Goal: Check status: Check status

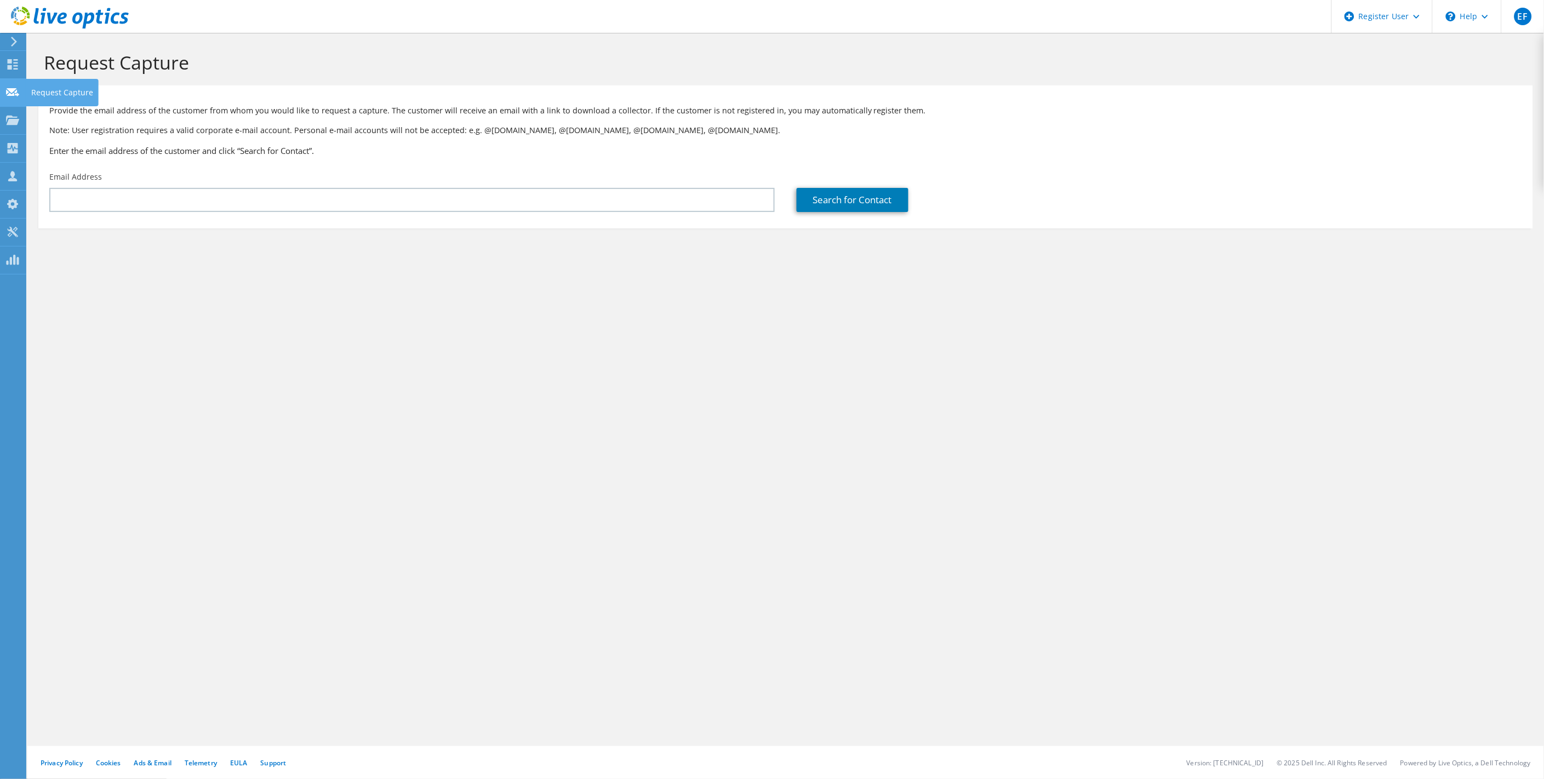
click at [18, 117] on icon at bounding box center [12, 120] width 13 height 10
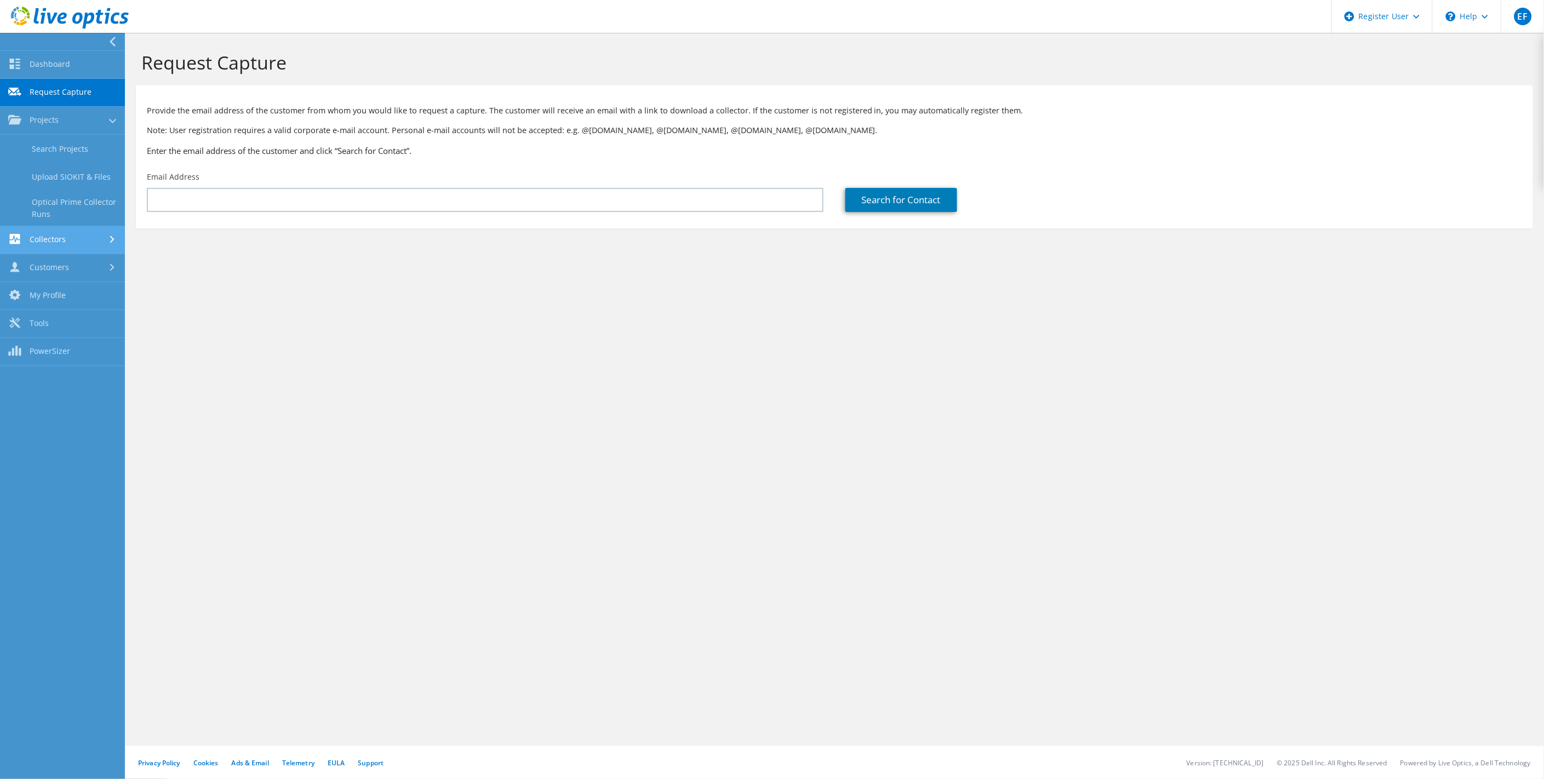
click at [48, 242] on link "Collectors" at bounding box center [62, 240] width 125 height 28
click at [44, 258] on link "Customers" at bounding box center [62, 268] width 125 height 28
click at [64, 291] on link "Search & Manage Users" at bounding box center [62, 299] width 125 height 35
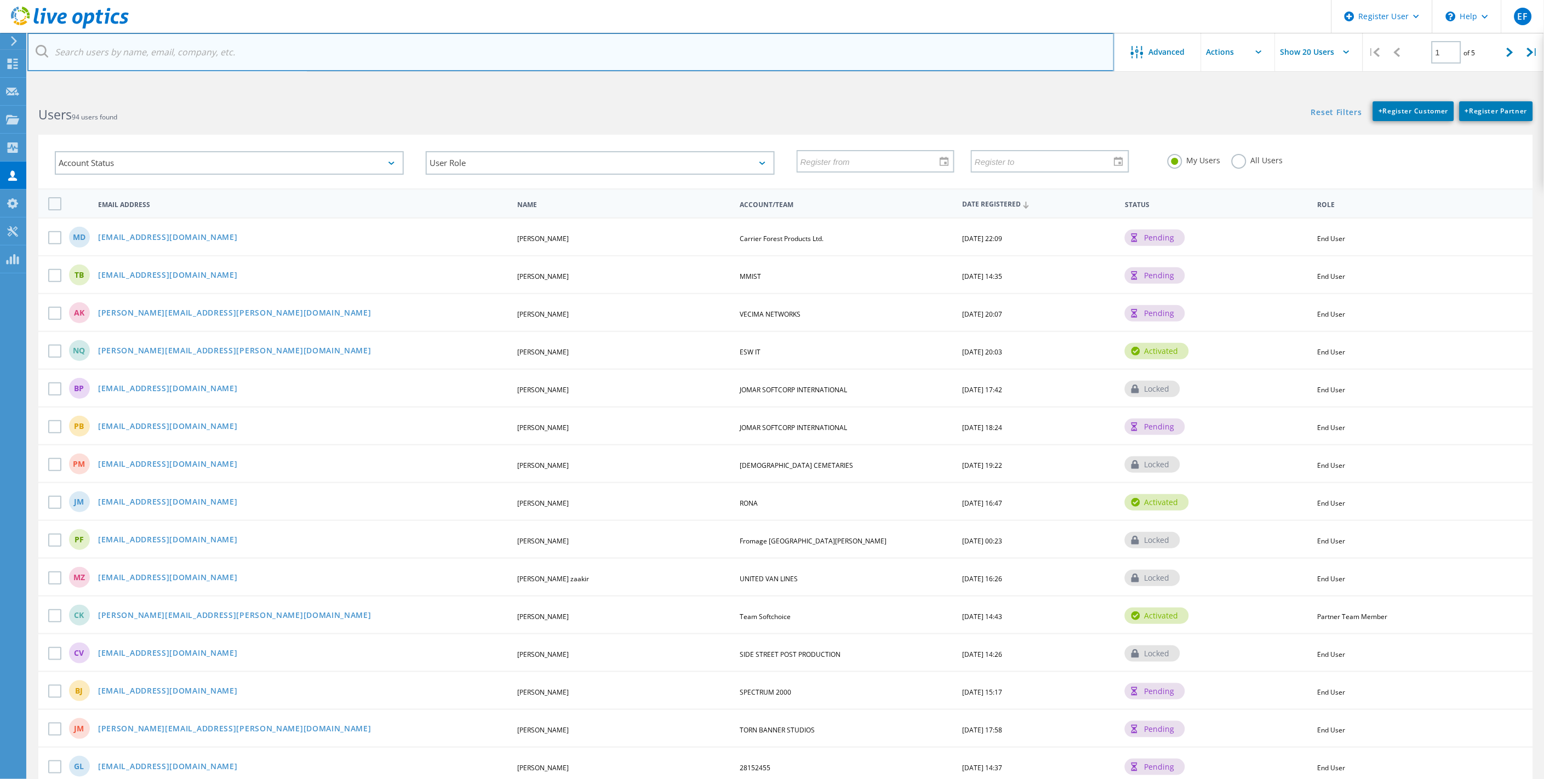
click at [364, 55] on input "text" at bounding box center [570, 52] width 1087 height 38
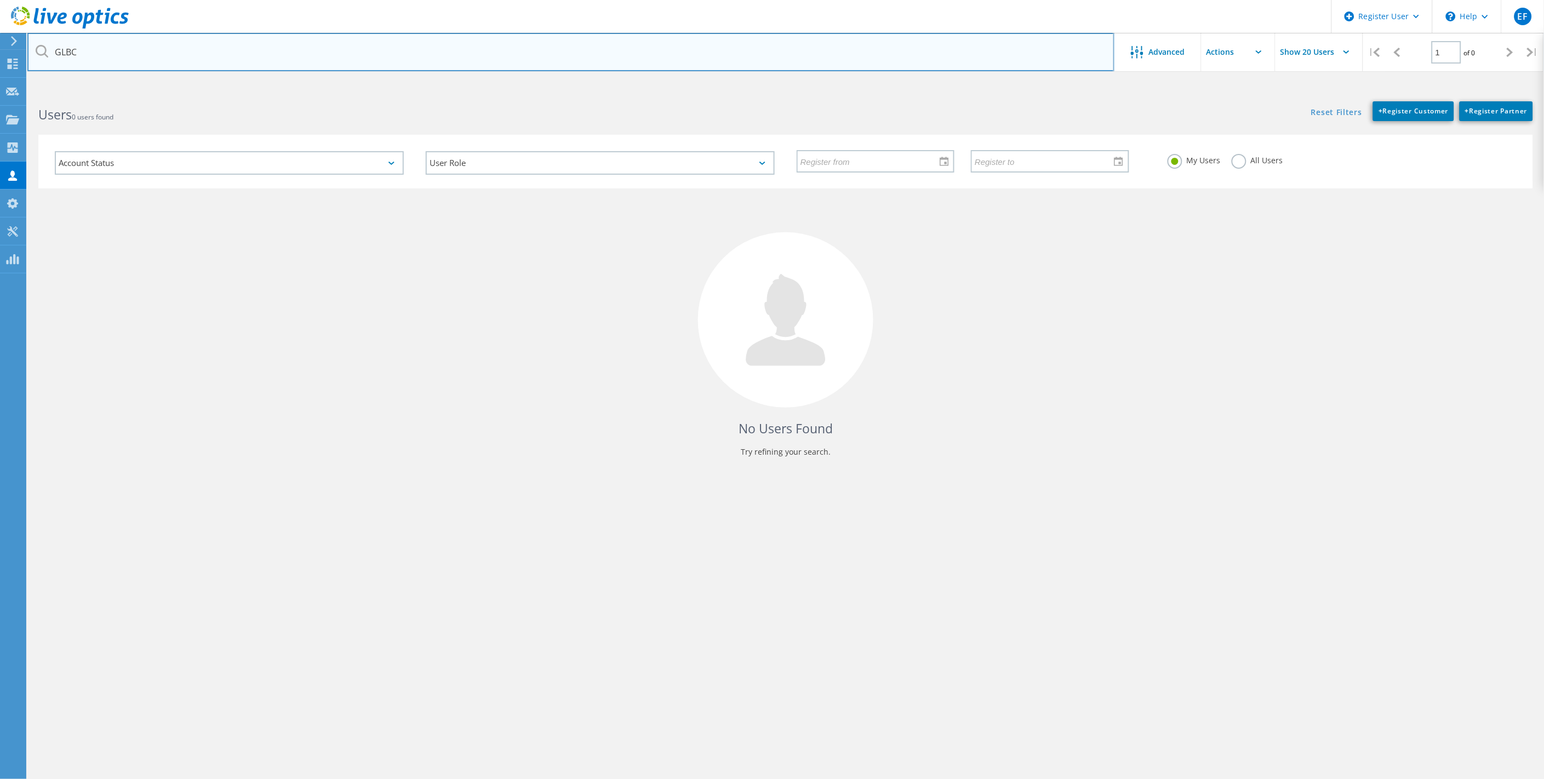
type input "GLBC"
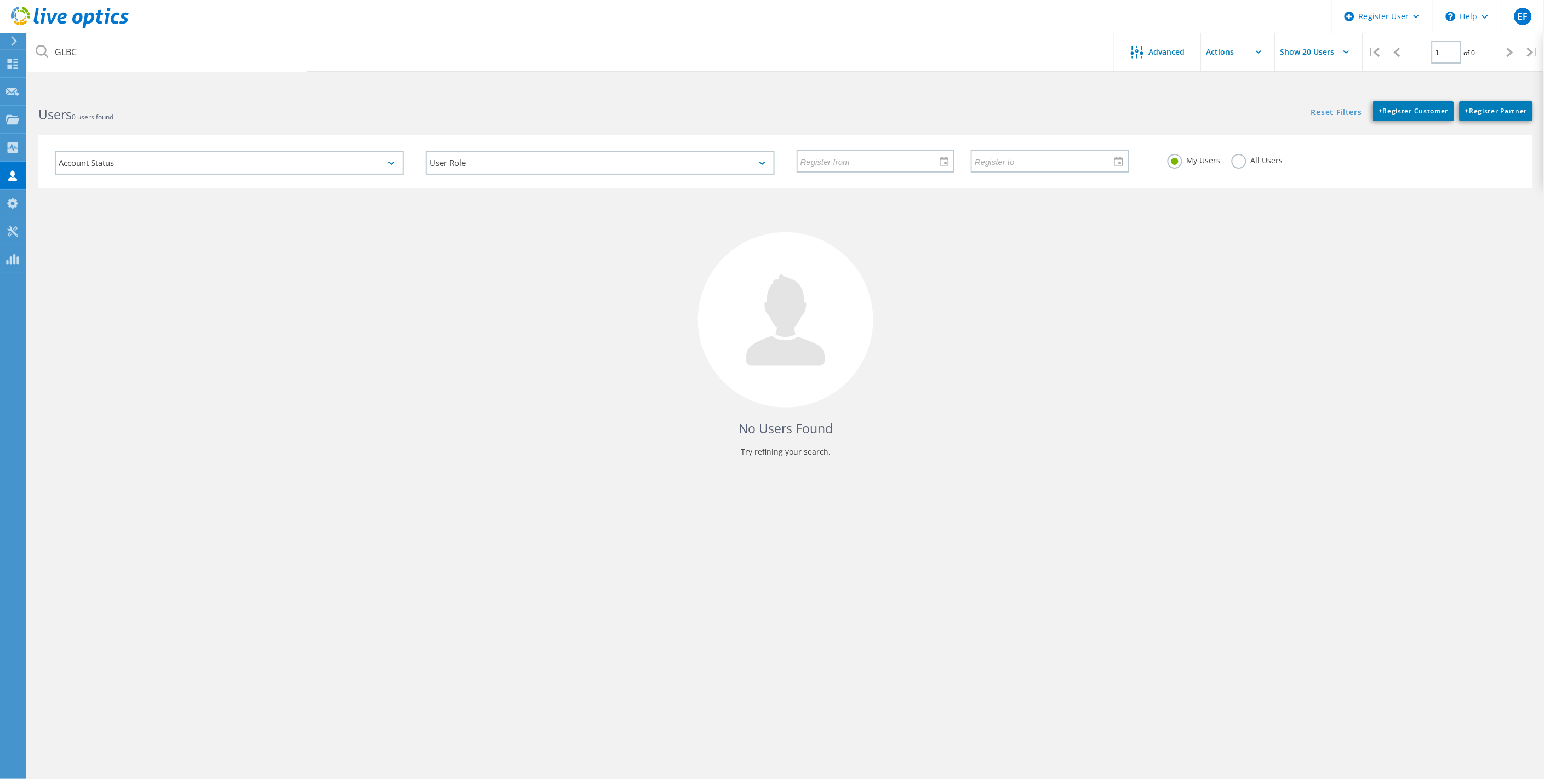
click at [1238, 159] on label "All Users" at bounding box center [1258, 159] width 52 height 10
click at [0, 0] on input "All Users" at bounding box center [0, 0] width 0 height 0
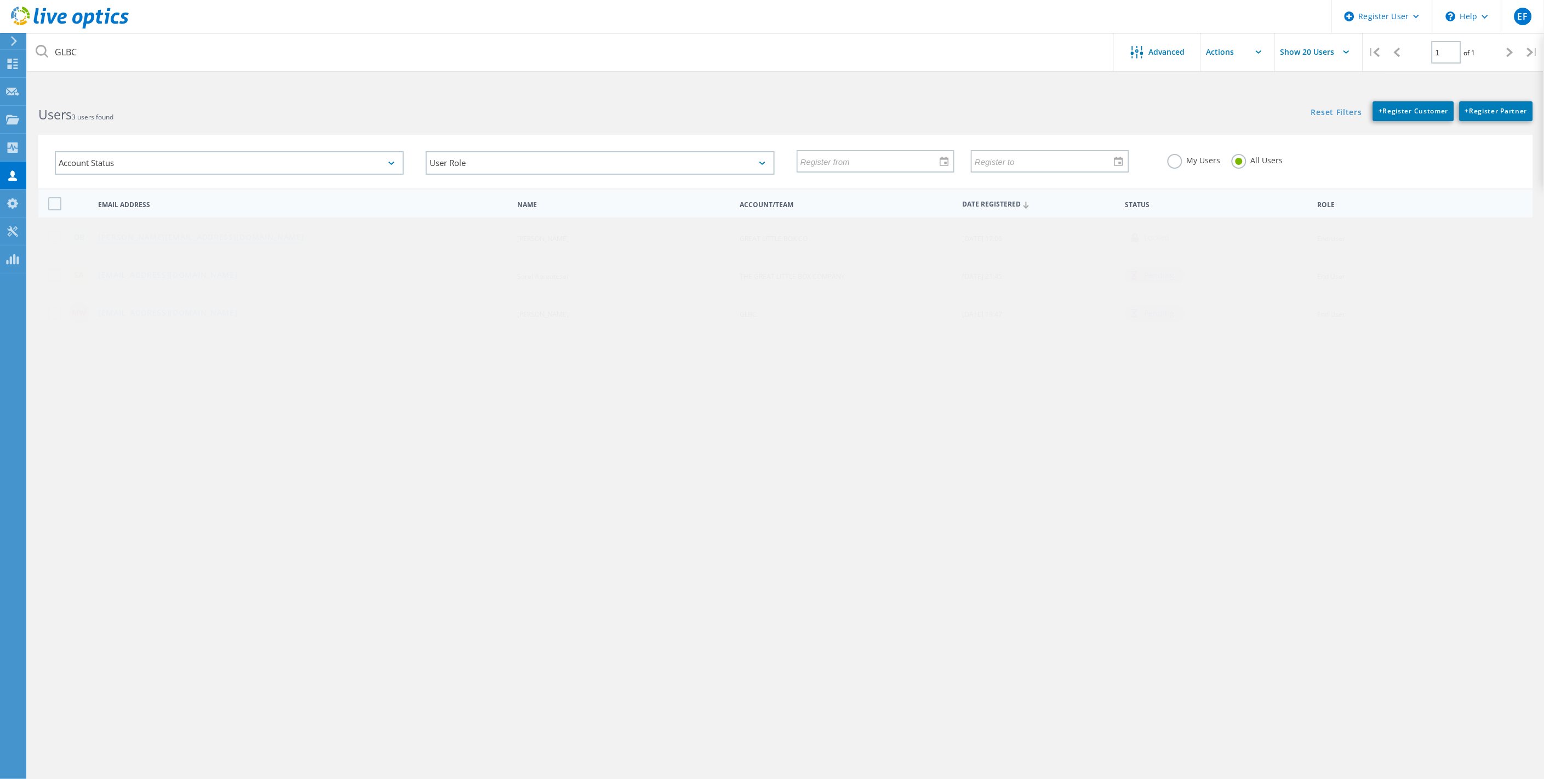
click at [129, 235] on link "[PERSON_NAME][EMAIL_ADDRESS][DOMAIN_NAME]" at bounding box center [201, 237] width 207 height 9
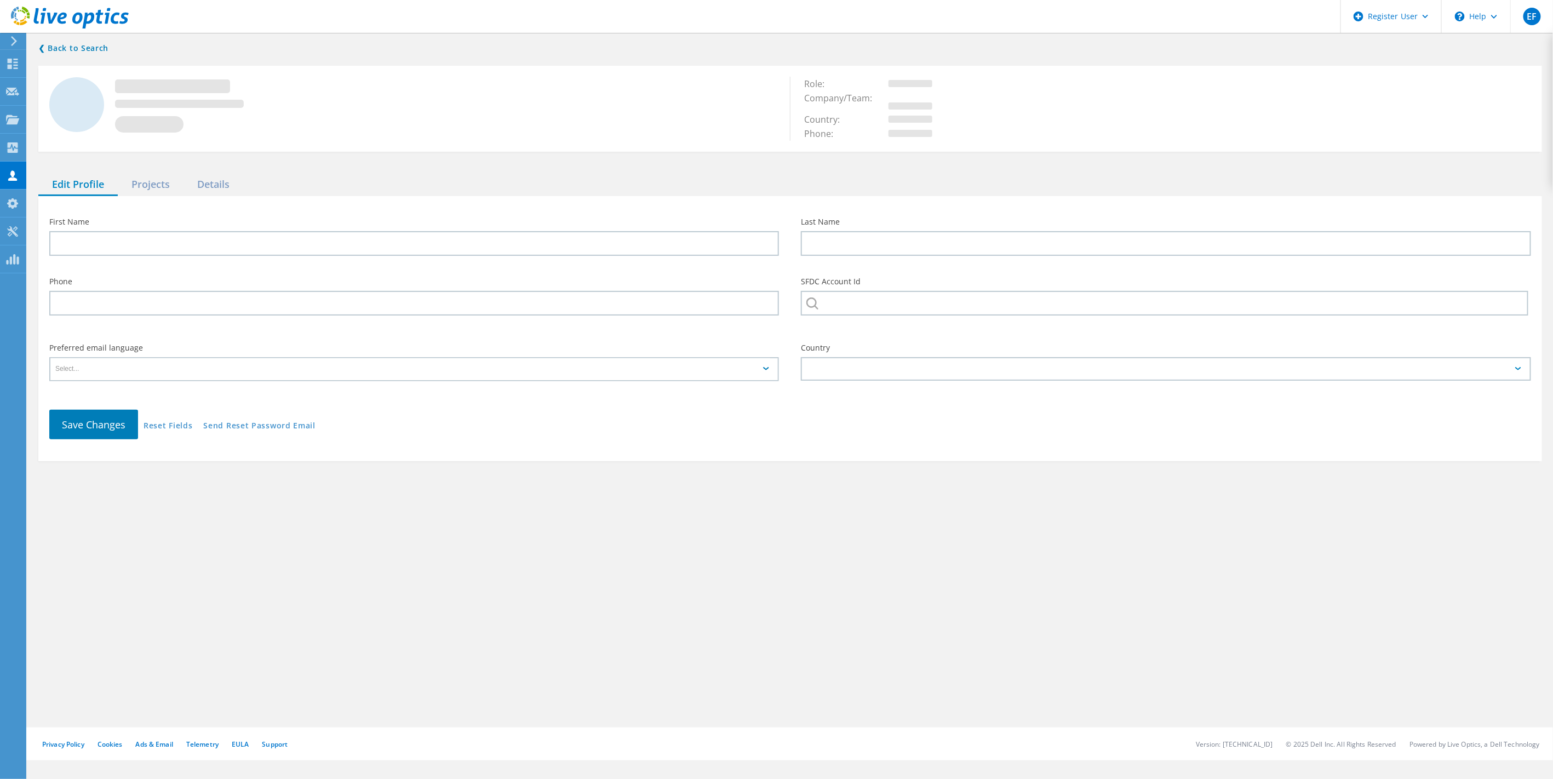
type input "Dan"
type input "Bianchini"
type input "GREAT LITTLE BOX CO"
type input "English"
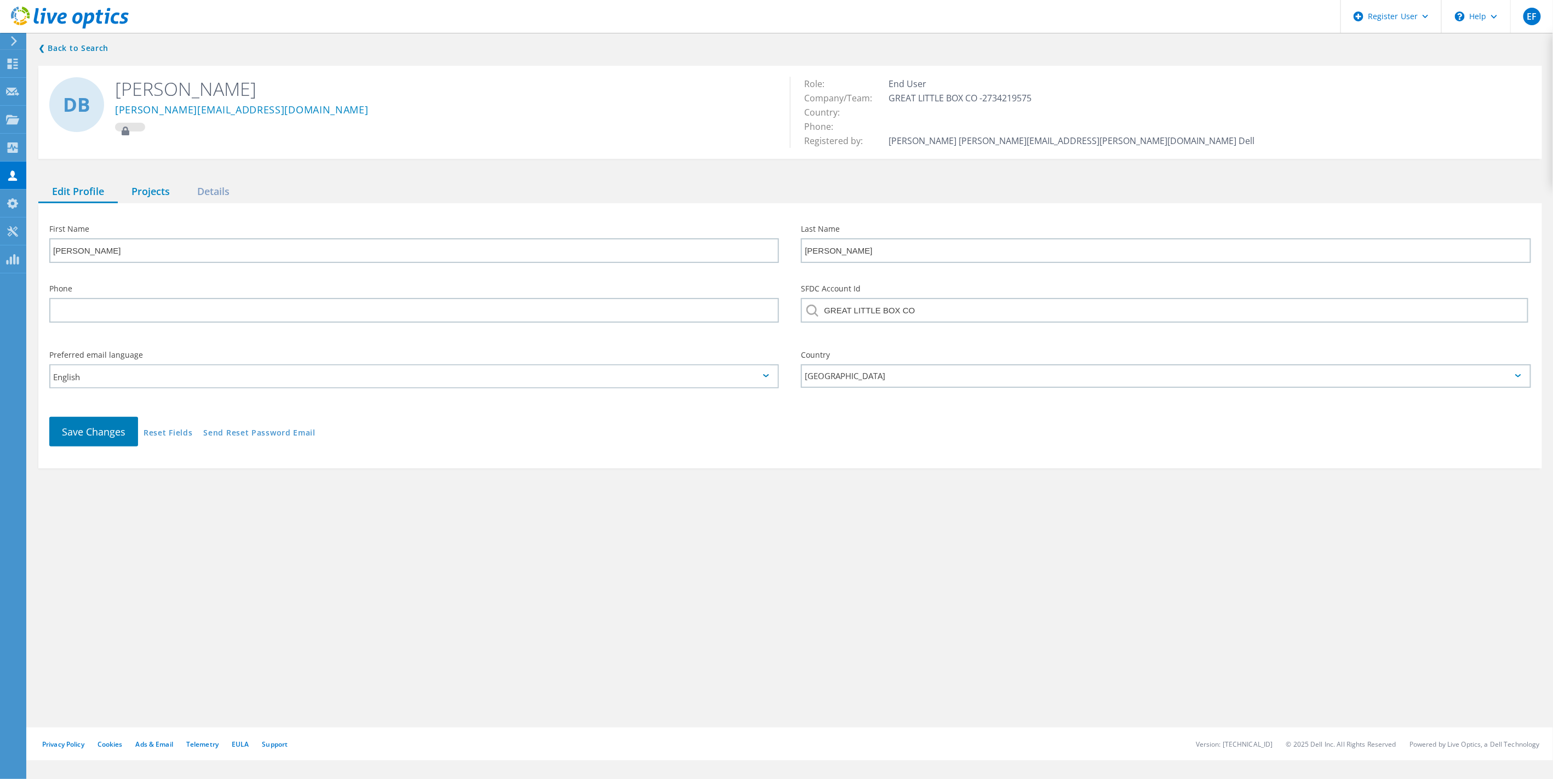
click at [147, 193] on div "Projects" at bounding box center [151, 192] width 66 height 22
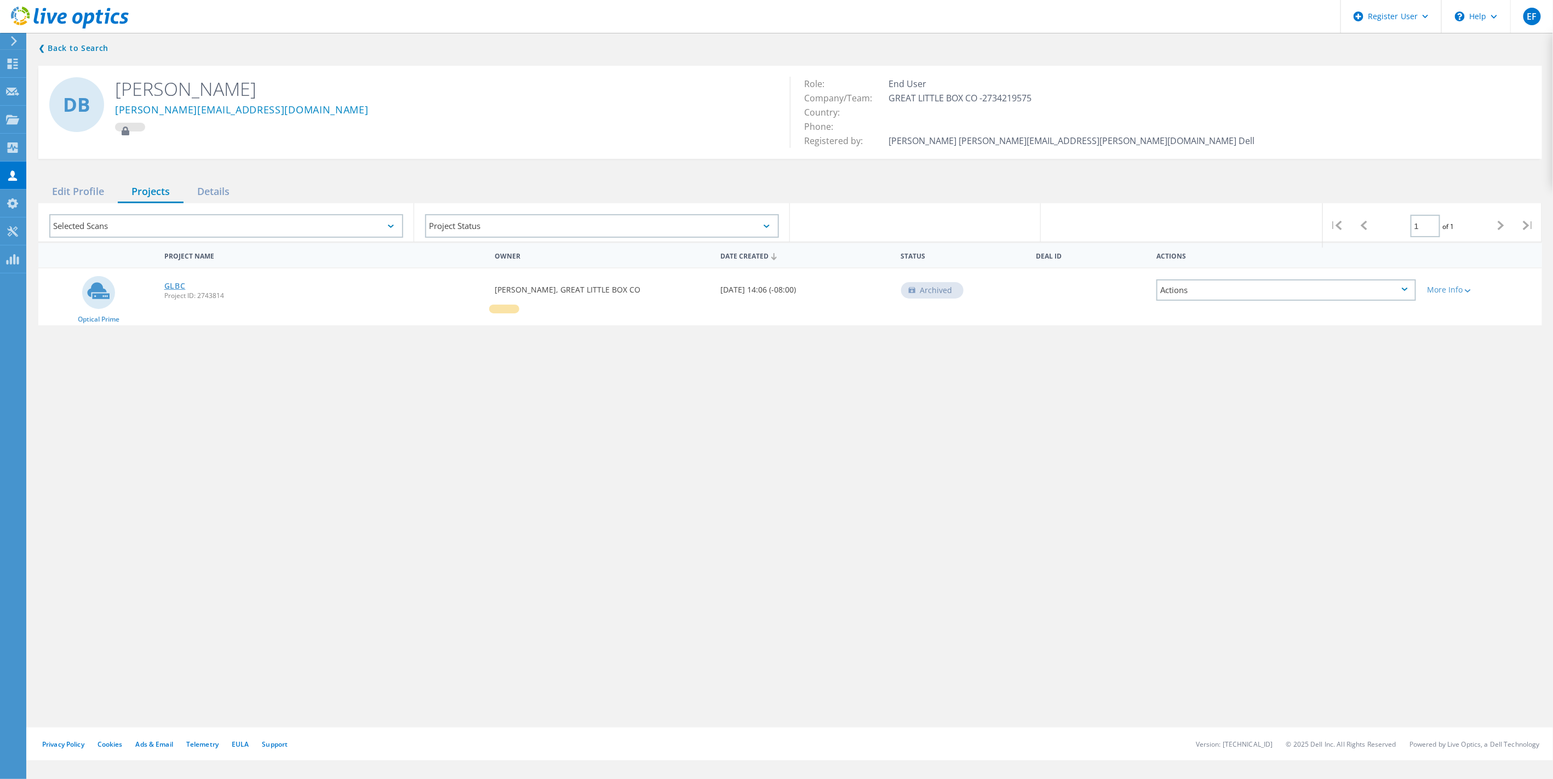
click at [179, 282] on link "GLBC" at bounding box center [174, 286] width 21 height 8
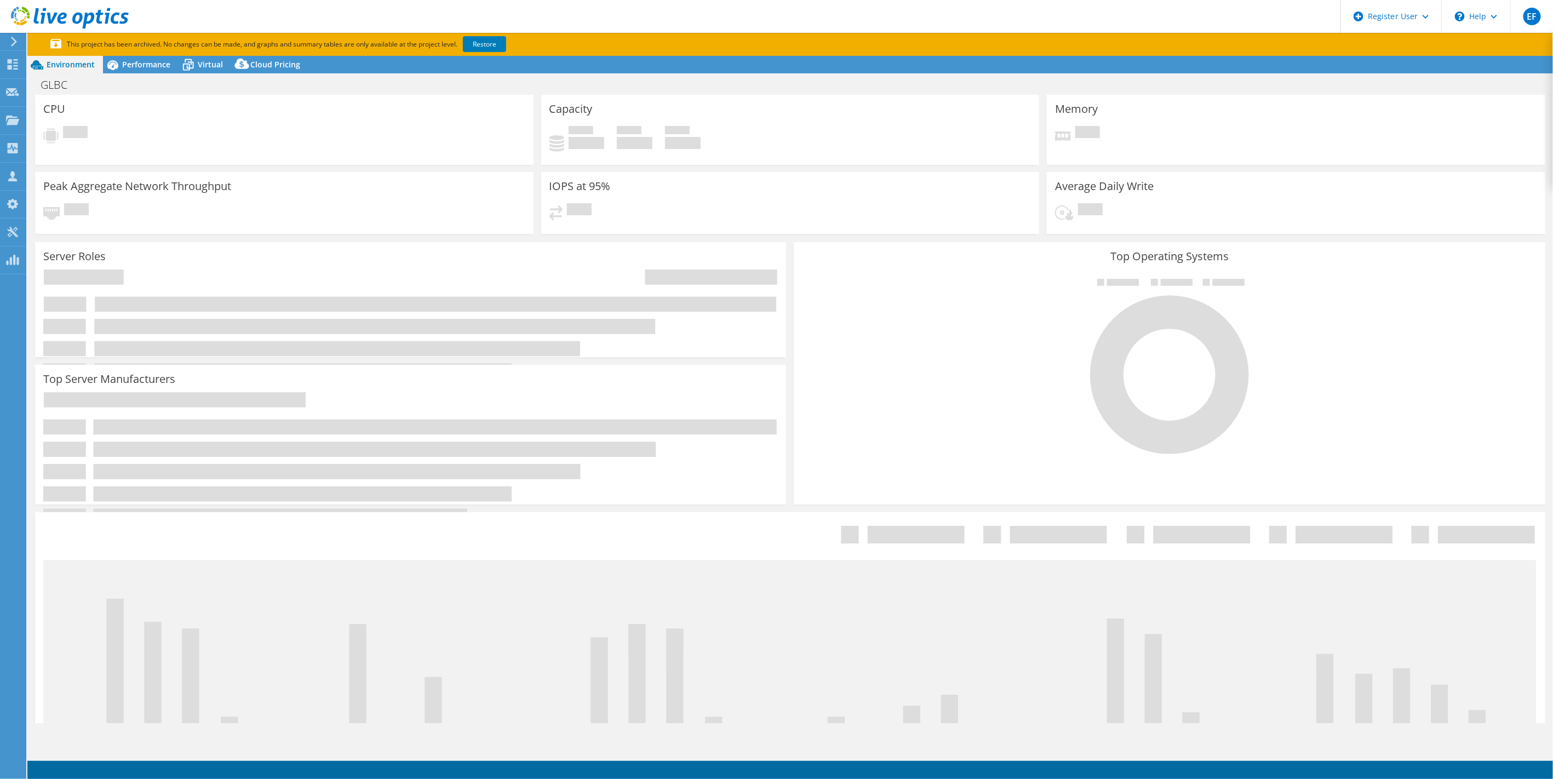
select select "USD"
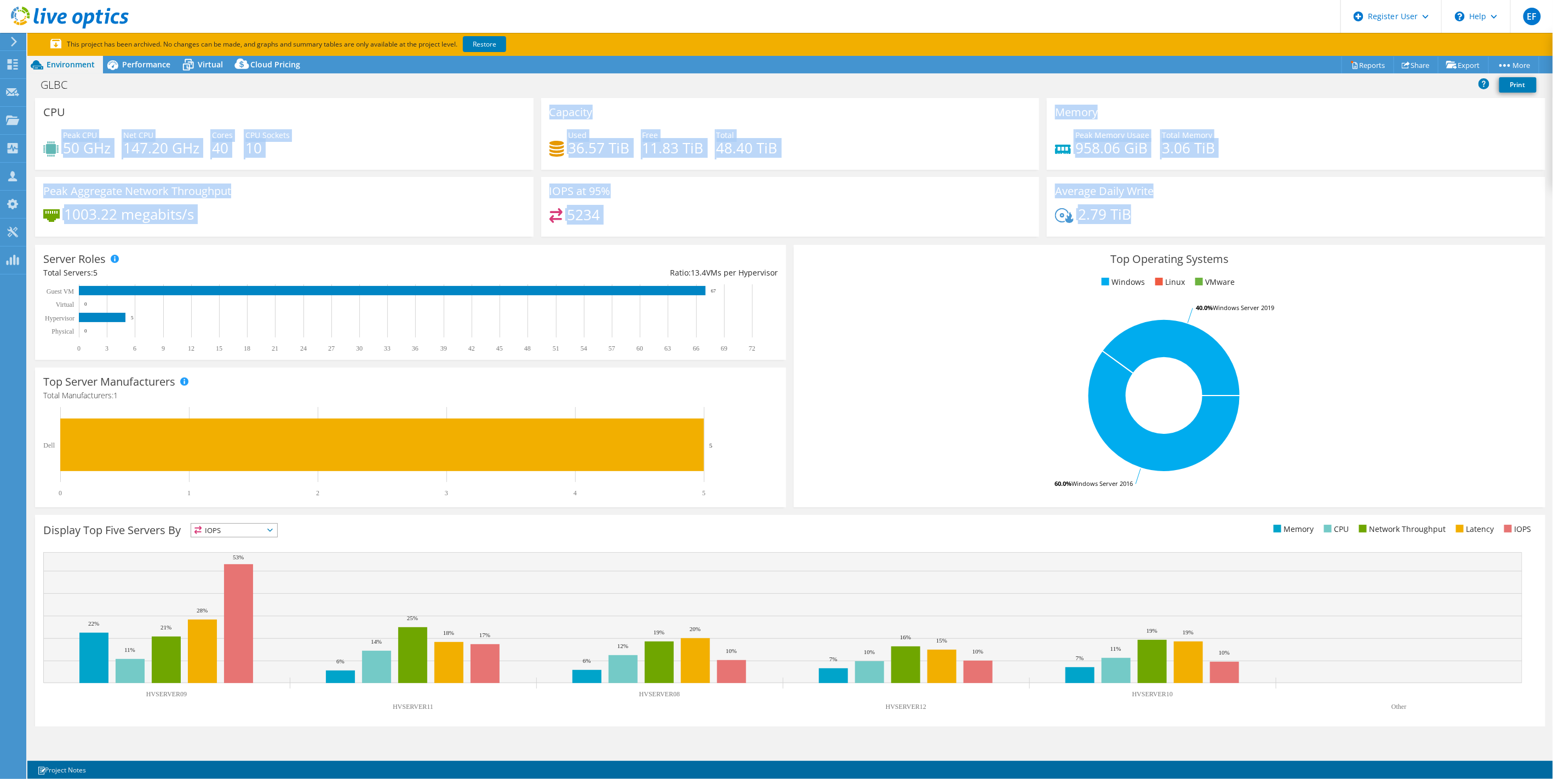
drag, startPoint x: 61, startPoint y: 121, endPoint x: 1259, endPoint y: 229, distance: 1202.7
click at [1259, 229] on div "CPU Peak CPU 50 GHz Net CPU 147.20 GHz Cores 40 CPU Sockets 10 Capacity Used 36…" at bounding box center [790, 171] width 1518 height 146
click at [1233, 215] on div "2.79 TiB" at bounding box center [1296, 219] width 482 height 23
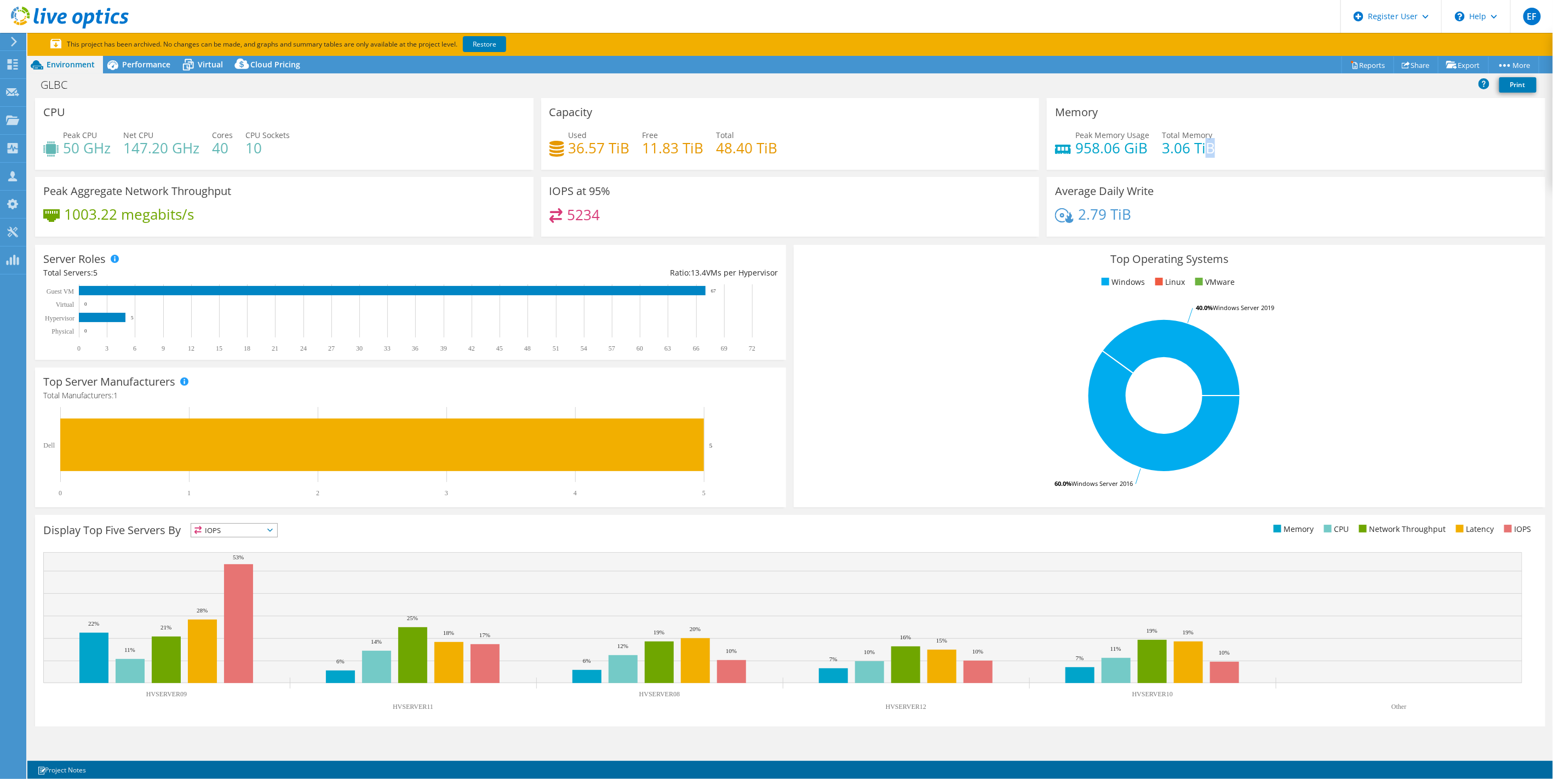
drag, startPoint x: 1177, startPoint y: 146, endPoint x: 1174, endPoint y: 157, distance: 11.4
click at [1174, 157] on div "Peak Memory Usage 958.06 GiB Total Memory 3.06 TiB" at bounding box center [1296, 147] width 482 height 36
drag, startPoint x: 1174, startPoint y: 157, endPoint x: 1201, endPoint y: 152, distance: 27.9
click at [1201, 152] on h4 "3.06 TiB" at bounding box center [1188, 148] width 53 height 12
drag, startPoint x: 1214, startPoint y: 152, endPoint x: 1153, endPoint y: 149, distance: 60.9
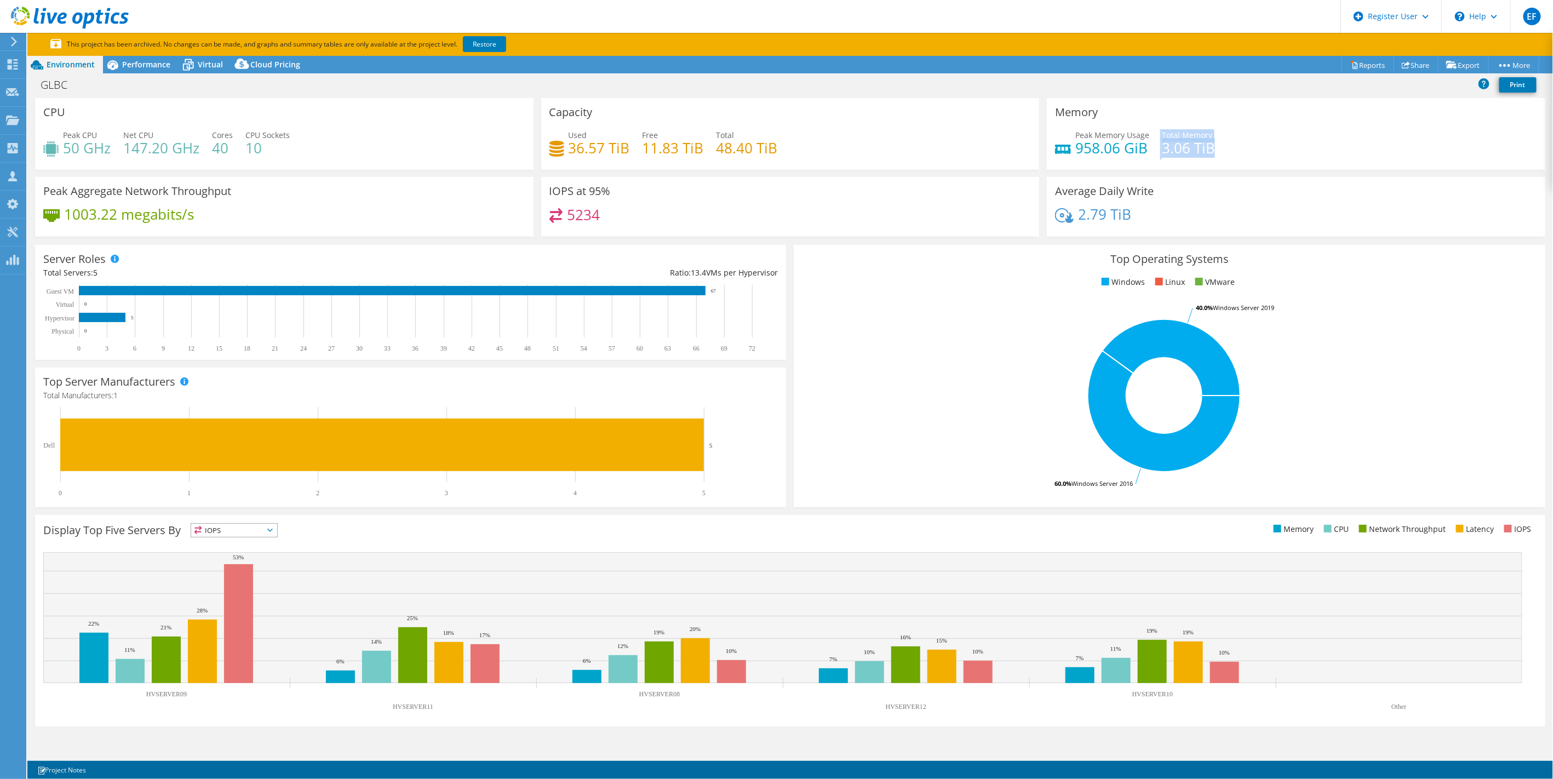
click at [1153, 149] on div "Peak Memory Usage 958.06 GiB Total Memory 3.06 TiB" at bounding box center [1296, 147] width 482 height 36
drag, startPoint x: 1153, startPoint y: 149, endPoint x: 1204, endPoint y: 152, distance: 51.6
click at [1204, 152] on h4 "3.06 TiB" at bounding box center [1188, 148] width 53 height 12
